Goal: Information Seeking & Learning: Learn about a topic

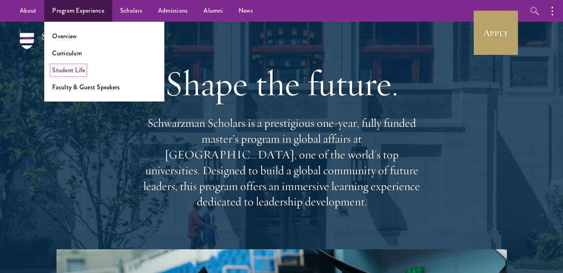
click at [66, 71] on link "Student Life" at bounding box center [68, 70] width 33 height 9
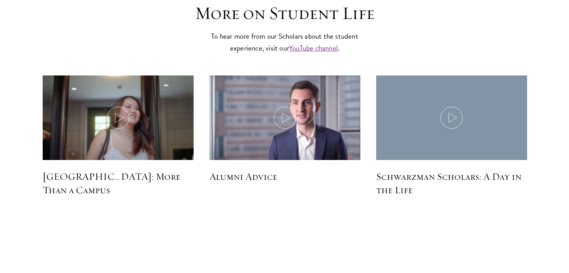
scroll to position [2344, 0]
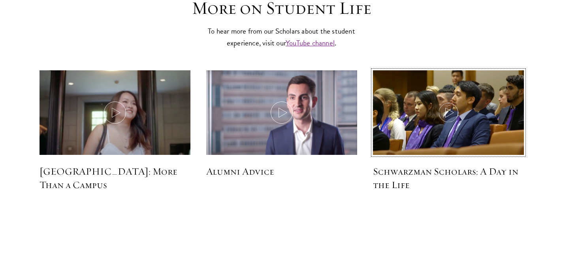
click at [449, 102] on icon at bounding box center [449, 113] width 22 height 22
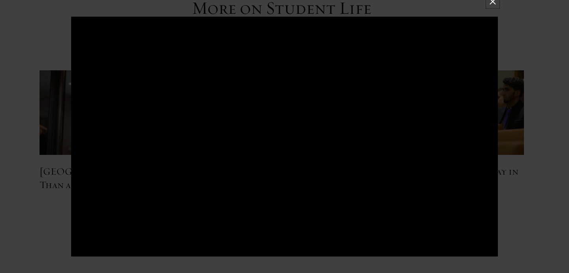
click at [494, 6] on button at bounding box center [493, 1] width 10 height 10
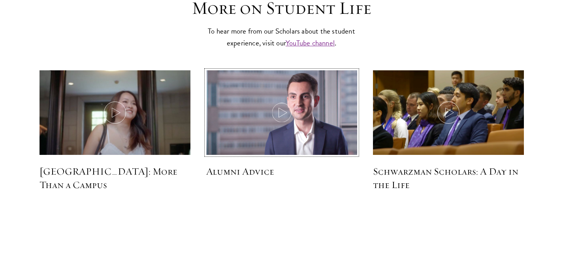
click at [282, 103] on icon at bounding box center [282, 113] width 22 height 22
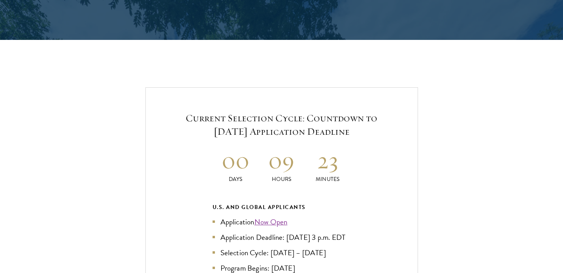
scroll to position [1627, 0]
